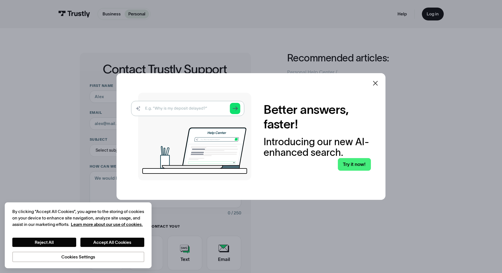
click at [375, 83] on icon at bounding box center [375, 83] width 5 height 5
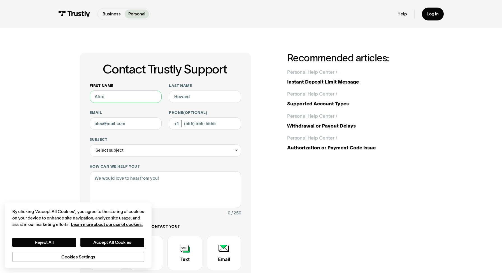
click at [147, 100] on input "First name" at bounding box center [126, 96] width 72 height 12
type input "[PERSON_NAME]"
click at [142, 127] on input "Email" at bounding box center [126, 123] width 72 height 12
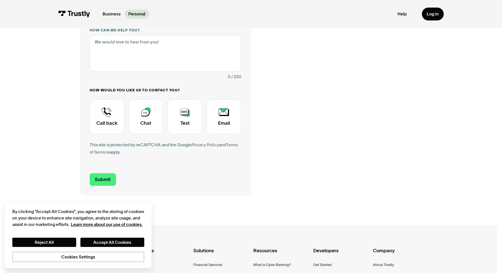
scroll to position [126, 0]
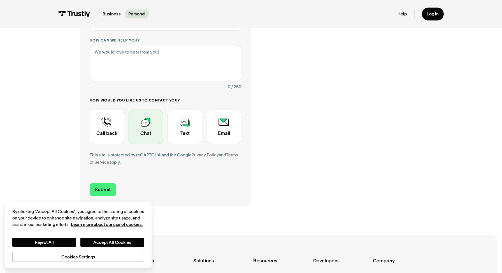
click at [153, 125] on div "Contact Trustly Support" at bounding box center [146, 127] width 34 height 34
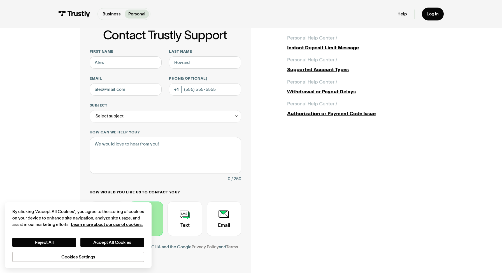
scroll to position [0, 0]
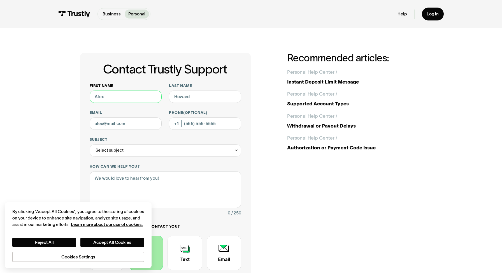
click at [123, 97] on input "First name" at bounding box center [126, 96] width 72 height 12
type input "[PERSON_NAME]"
click at [127, 124] on input "Email" at bounding box center [126, 123] width 72 height 12
type input "[EMAIL_ADDRESS][DOMAIN_NAME]"
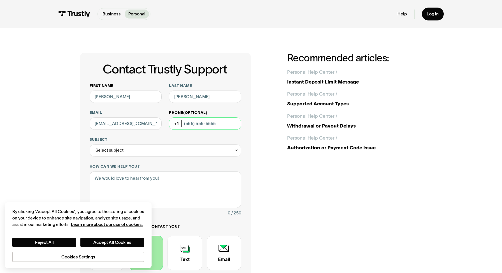
click at [187, 123] on input "Phone (Optional)" at bounding box center [205, 123] width 72 height 12
type input "[PHONE_NUMBER]"
click at [162, 146] on div "Select subject" at bounding box center [166, 150] width 152 height 12
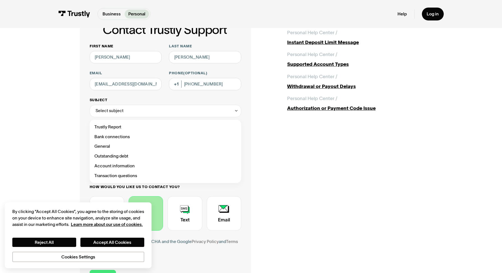
scroll to position [41, 0]
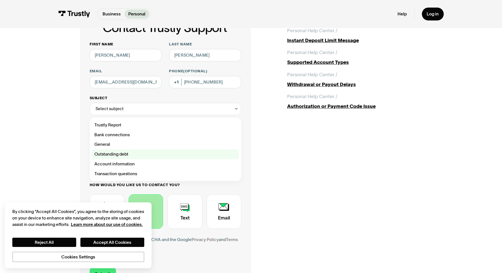
click at [155, 157] on div "Contact Trustly Support" at bounding box center [165, 154] width 147 height 10
type input "**********"
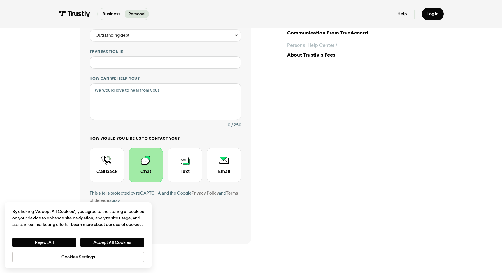
scroll to position [117, 0]
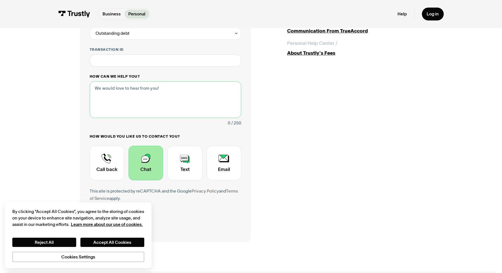
click at [141, 99] on textarea "How can we help you?" at bounding box center [166, 99] width 152 height 37
click at [125, 61] on input "Transaction ID" at bounding box center [166, 60] width 152 height 12
type input "***"
click at [115, 93] on textarea "How can we help you?" at bounding box center [166, 99] width 152 height 37
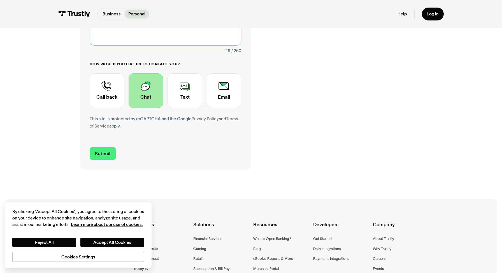
scroll to position [195, 0]
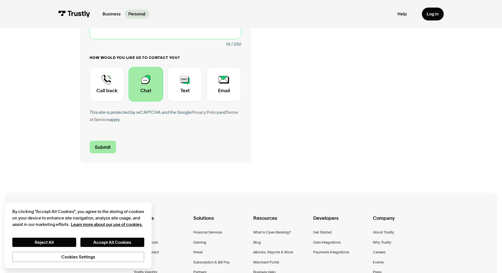
type textarea "issue on my account"
click at [106, 143] on input "Submit" at bounding box center [103, 147] width 26 height 13
type input "[PHONE_NUMBER]"
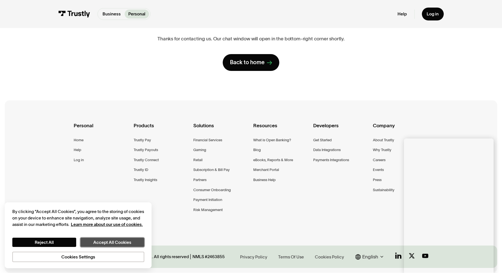
scroll to position [0, 0]
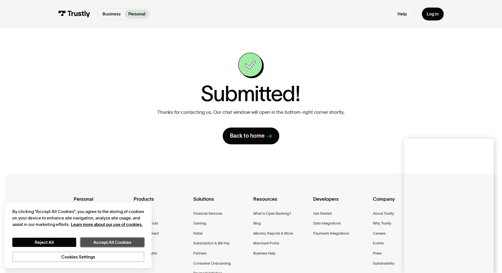
click at [91, 241] on button "Accept All Cookies" at bounding box center [112, 241] width 64 height 9
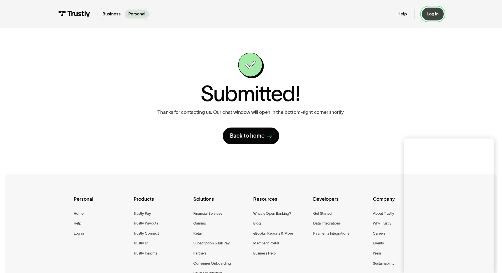
click at [431, 12] on div "Log in" at bounding box center [433, 14] width 12 height 6
